Goal: Use online tool/utility: Utilize a website feature to perform a specific function

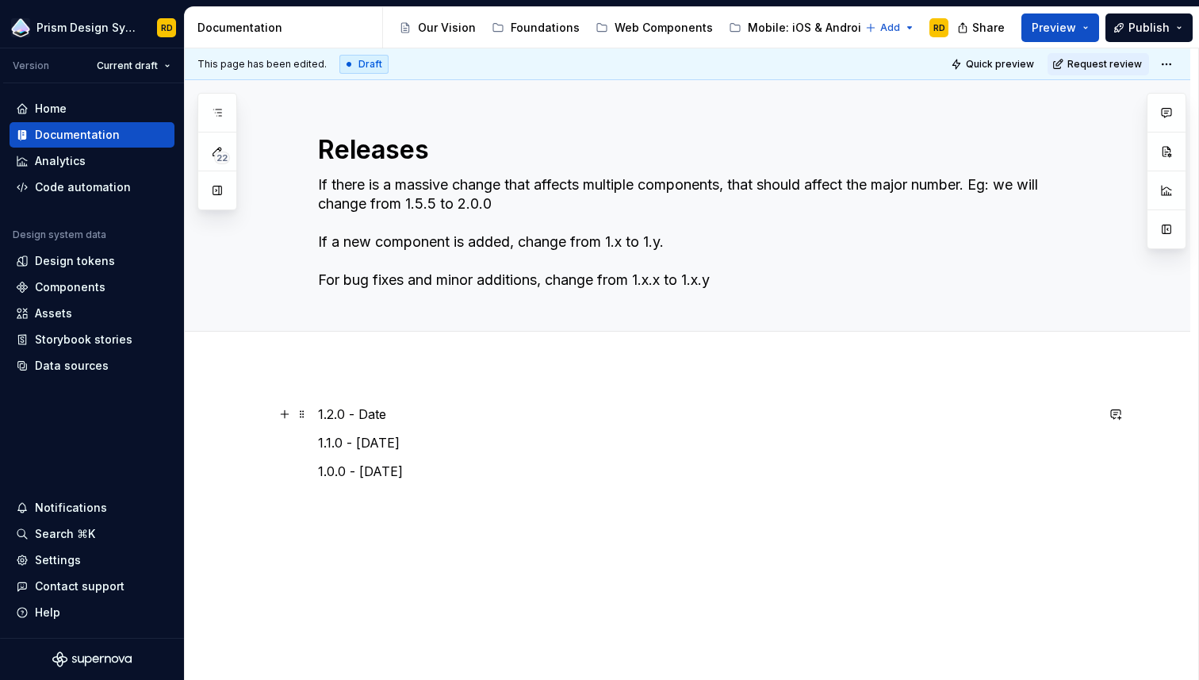
click at [381, 418] on p "1.2.0 - Date" at bounding box center [706, 414] width 777 height 19
type textarea "*"
click at [1058, 25] on span "Preview" at bounding box center [1054, 28] width 44 height 16
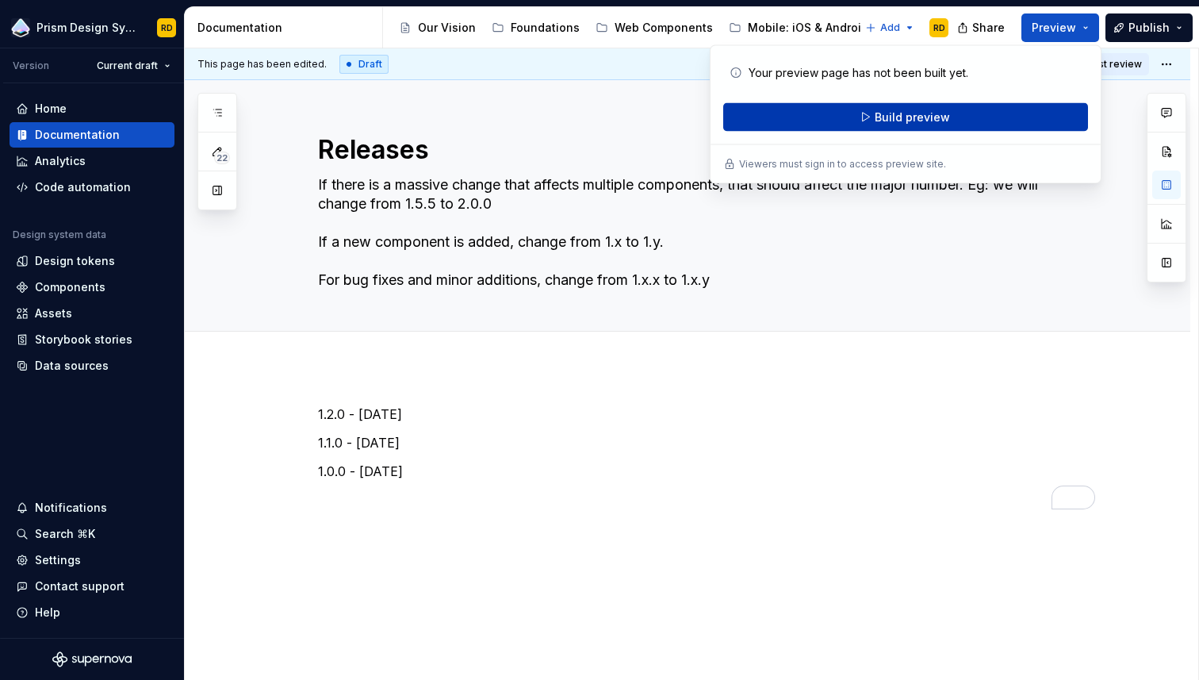
click at [911, 118] on span "Build preview" at bounding box center [912, 117] width 75 height 16
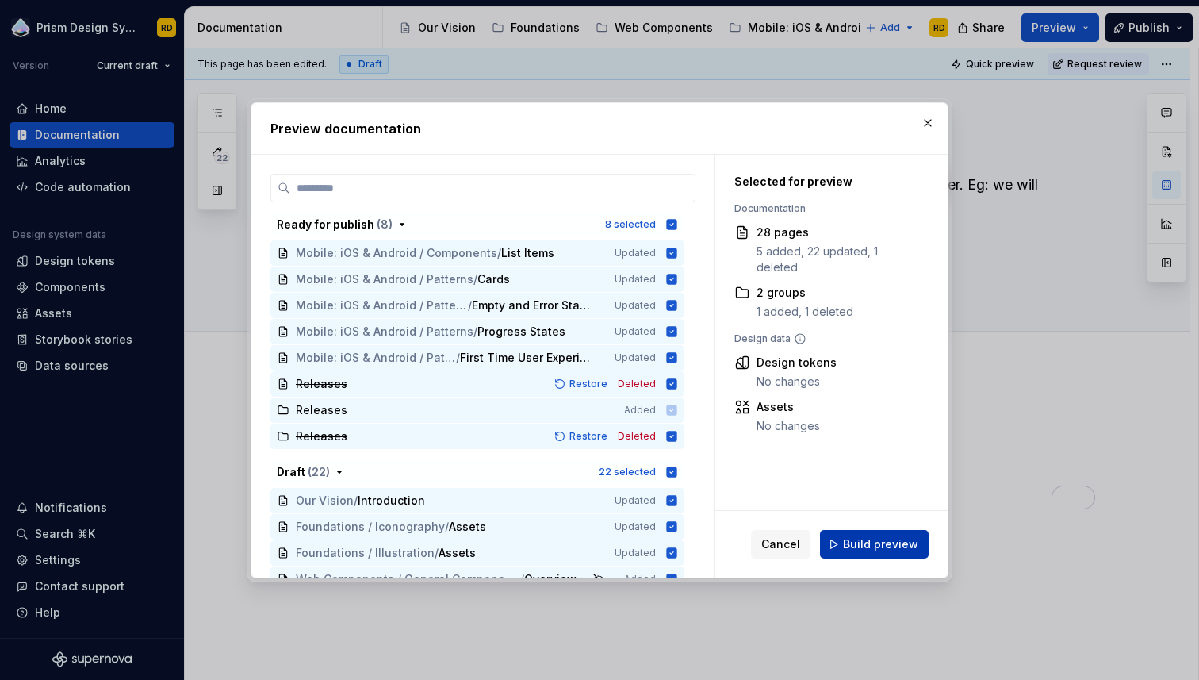
click at [880, 546] on span "Build preview" at bounding box center [880, 544] width 75 height 16
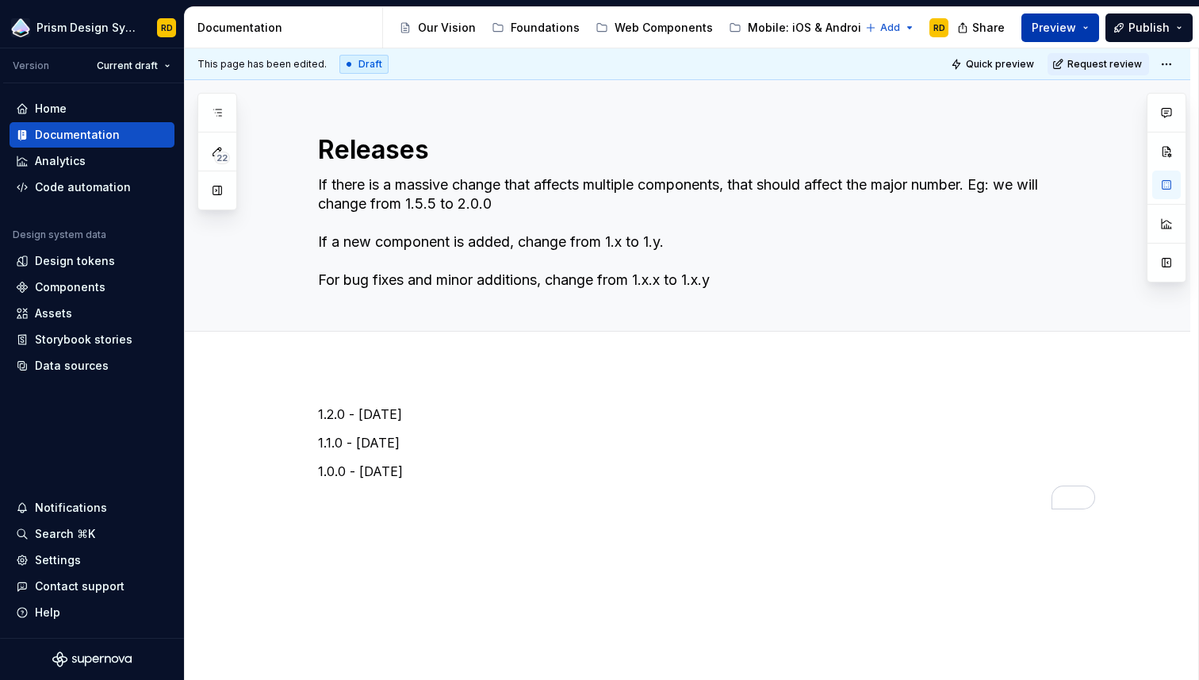
click at [1087, 25] on button "Preview" at bounding box center [1061, 27] width 78 height 29
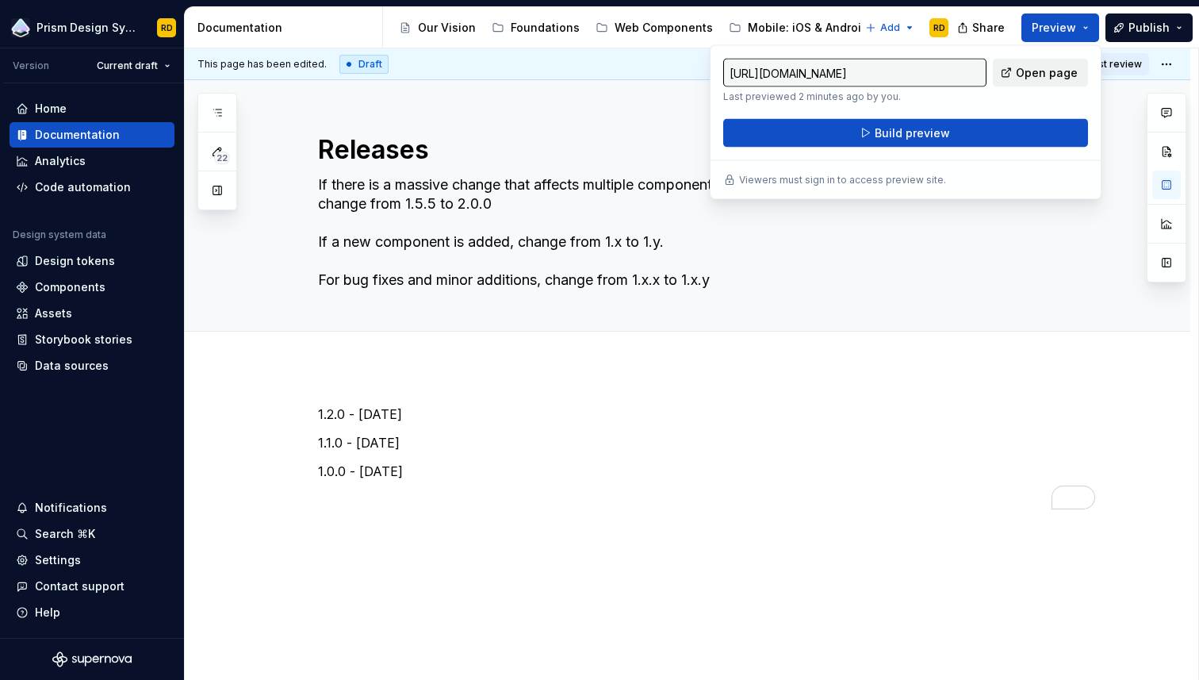
click at [1049, 74] on span "Open page" at bounding box center [1047, 73] width 62 height 16
type textarea "*"
